Goal: Communication & Community: Connect with others

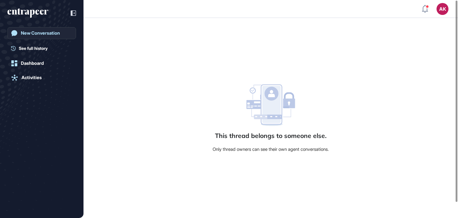
click at [48, 34] on div "New Conversation" at bounding box center [40, 32] width 39 height 5
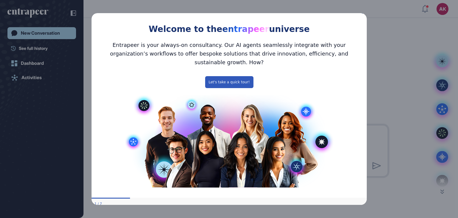
click at [363, 13] on icon "Close Preview" at bounding box center [363, 12] width 2 height 2
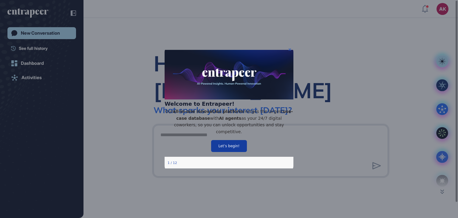
click at [232, 148] on button "Let’s begin!" at bounding box center [229, 146] width 36 height 12
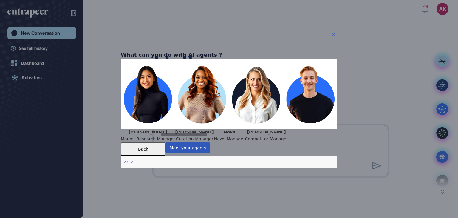
click at [333, 33] on icon "Close Preview" at bounding box center [334, 34] width 2 height 2
